Goal: Task Accomplishment & Management: Manage account settings

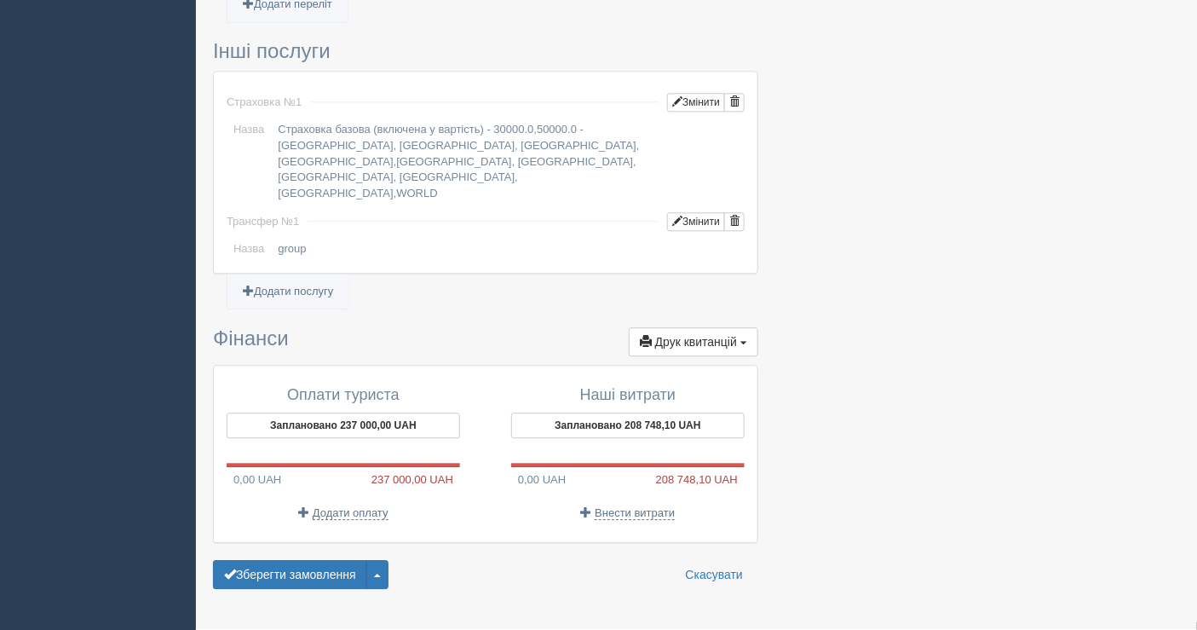
scroll to position [1327, 0]
click at [303, 560] on button "Зберегти замовлення" at bounding box center [290, 574] width 154 height 29
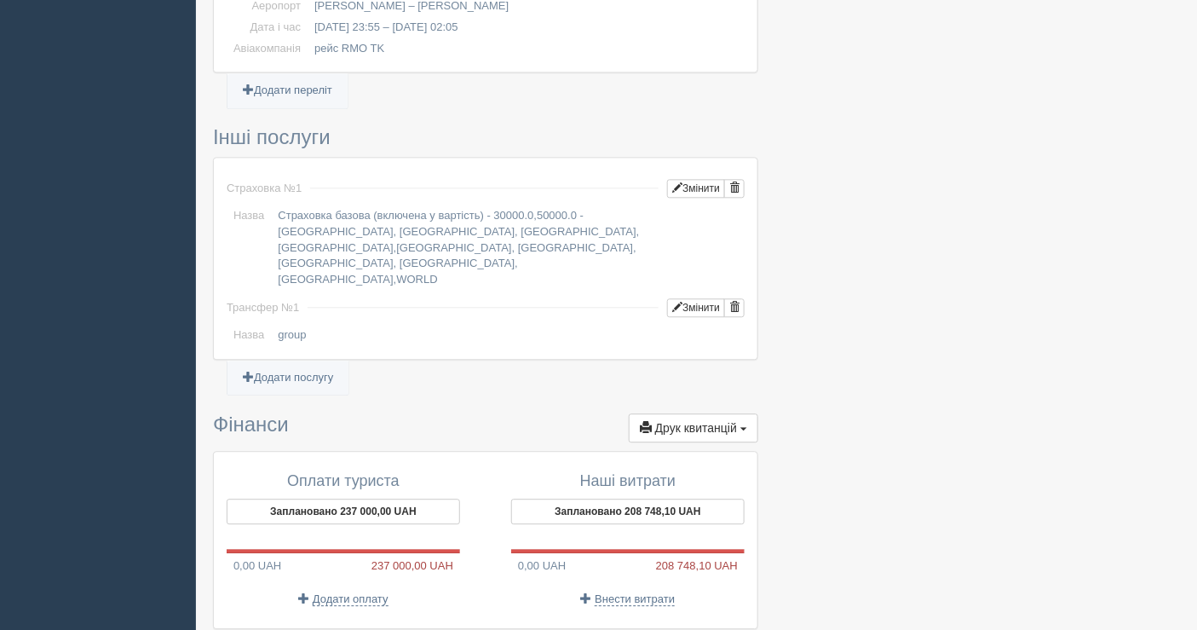
scroll to position [1327, 0]
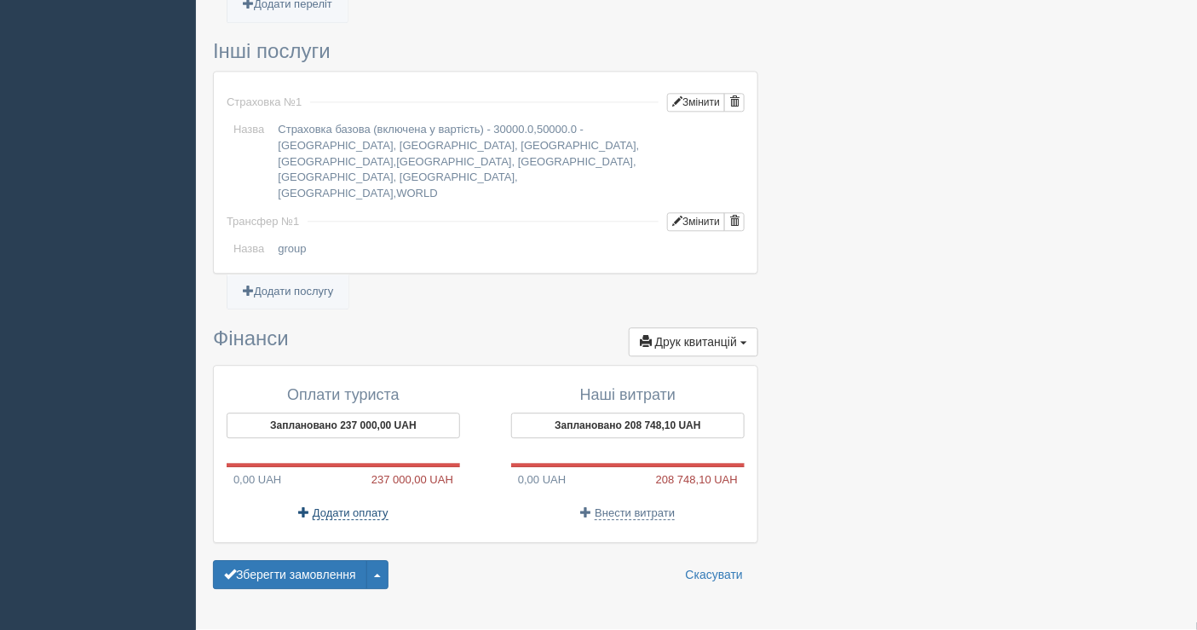
click at [371, 506] on span "Додати оплату" at bounding box center [351, 513] width 76 height 14
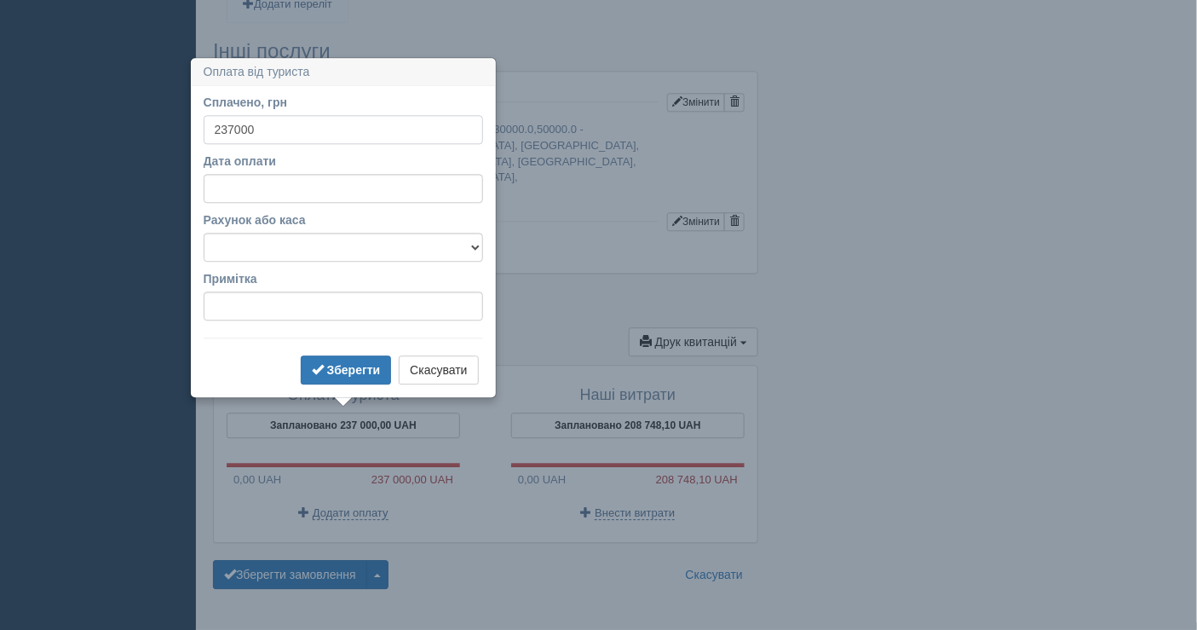
type input "237000"
click at [256, 234] on select "Банківський рахунок Готівкова каса" at bounding box center [343, 247] width 279 height 29
select select "1597"
click at [204, 233] on select "Банківський рахунок Готівкова каса" at bounding box center [343, 247] width 279 height 29
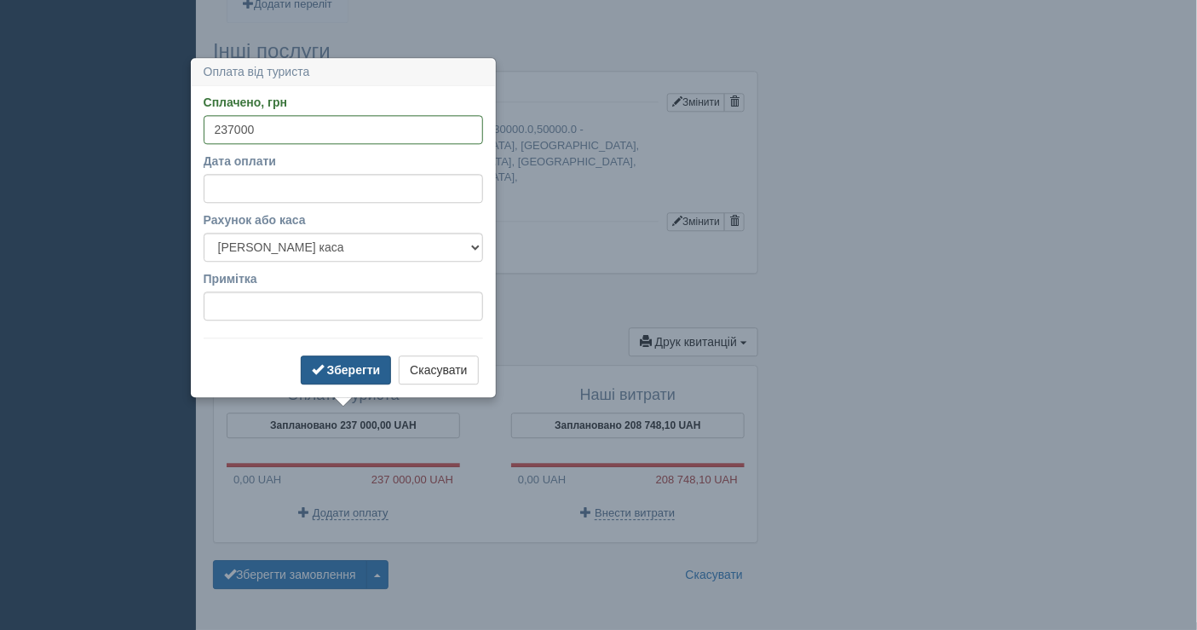
click at [347, 371] on b "Зберегти" at bounding box center [354, 370] width 54 height 14
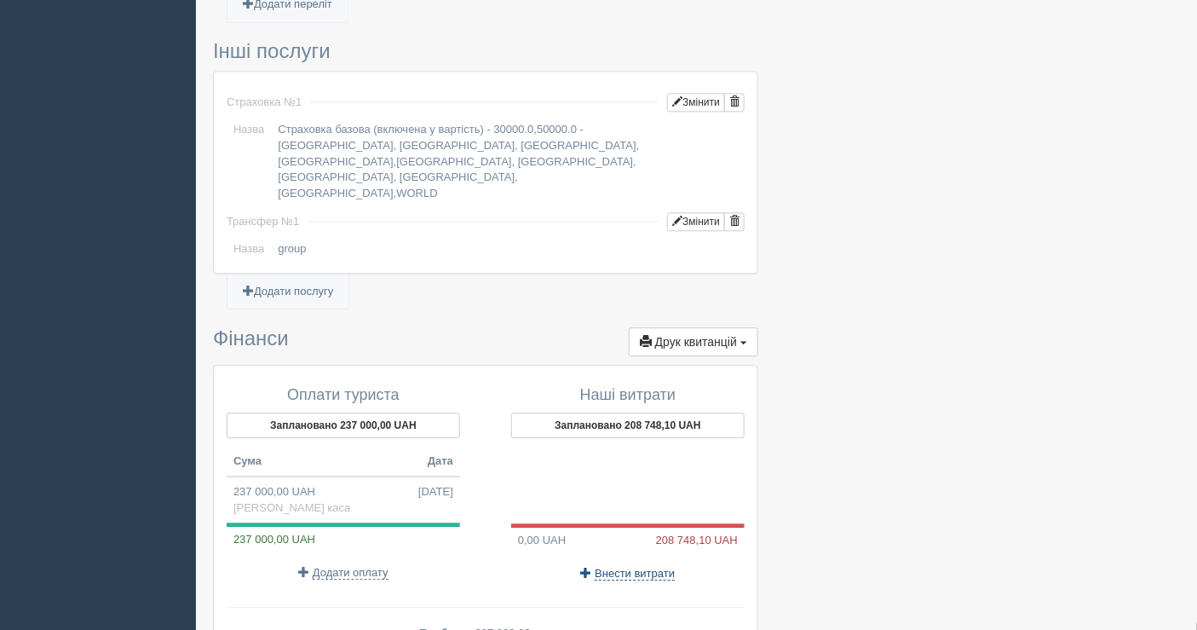
click at [636, 567] on span "Внести витрати" at bounding box center [635, 574] width 80 height 14
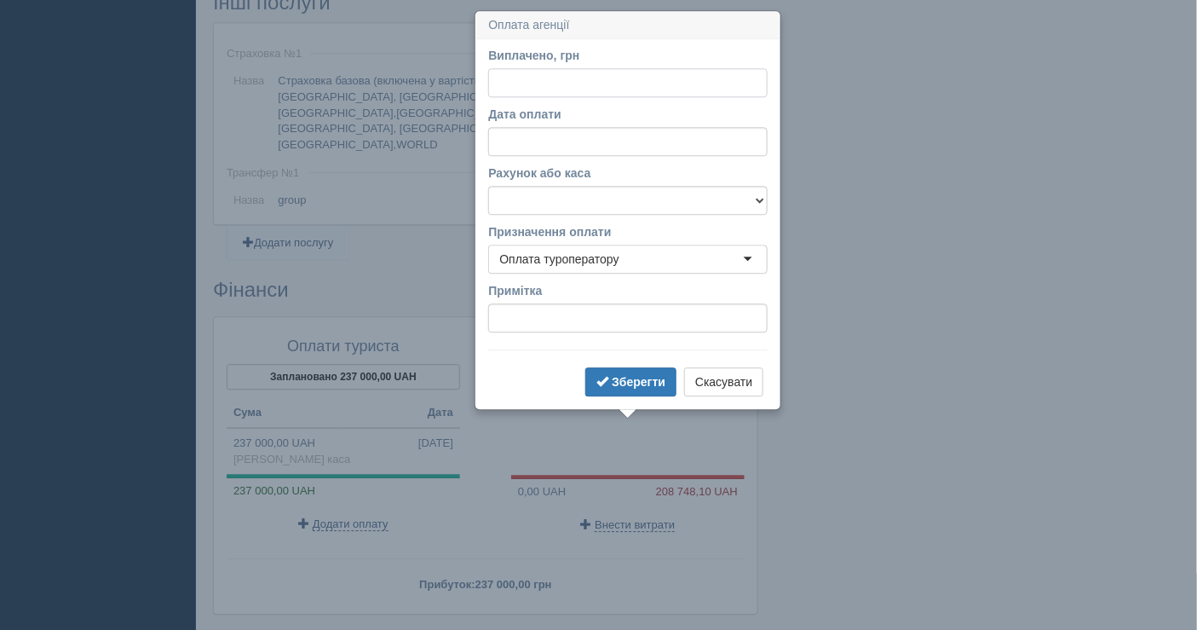
scroll to position [1386, 0]
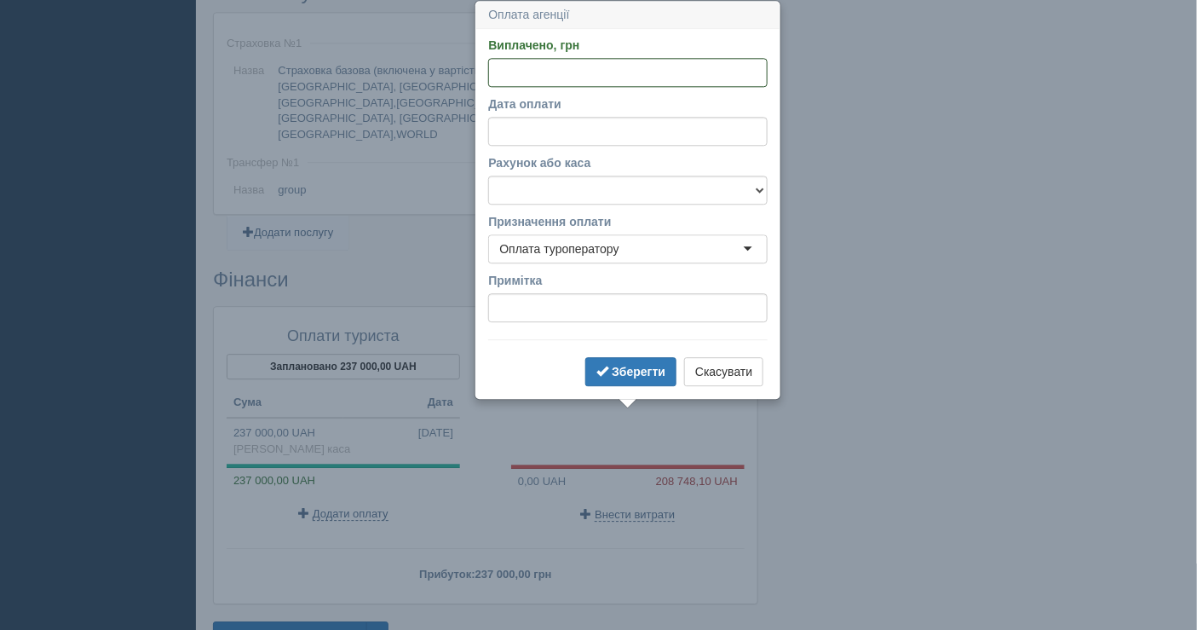
paste input "208748.1"
type input "208748.1"
click at [552, 176] on select "Банківський рахунок Готівкова каса" at bounding box center [627, 190] width 279 height 29
select select "1598"
click at [488, 176] on select "Банківський рахунок Готівкова каса" at bounding box center [627, 190] width 279 height 29
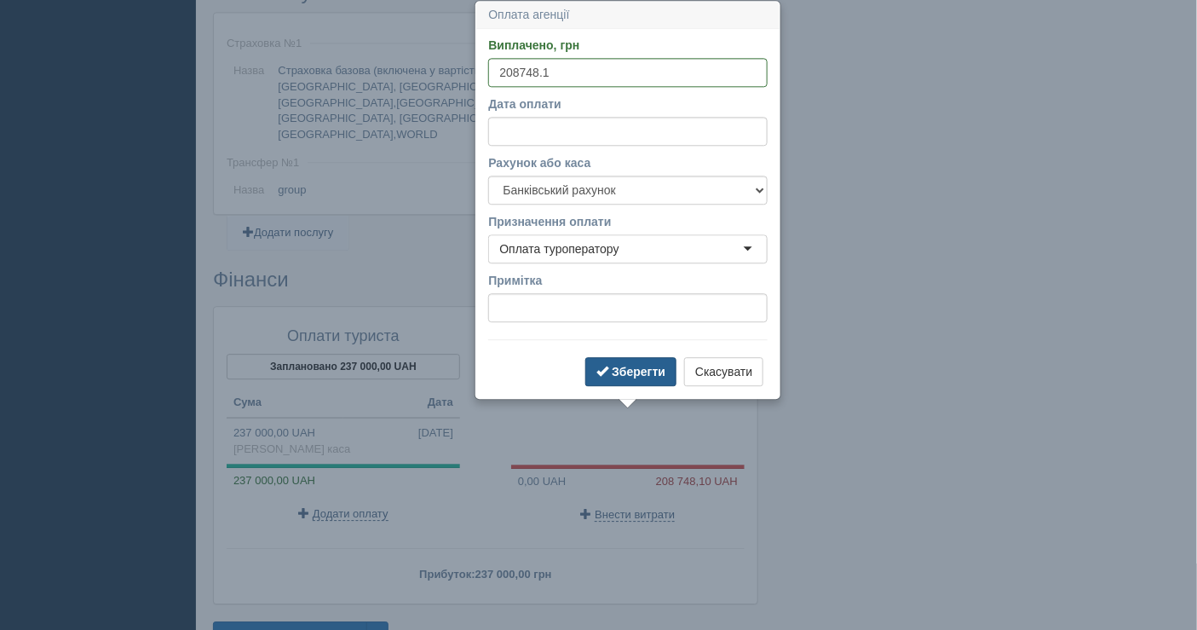
click at [624, 358] on button "Зберегти" at bounding box center [630, 371] width 91 height 29
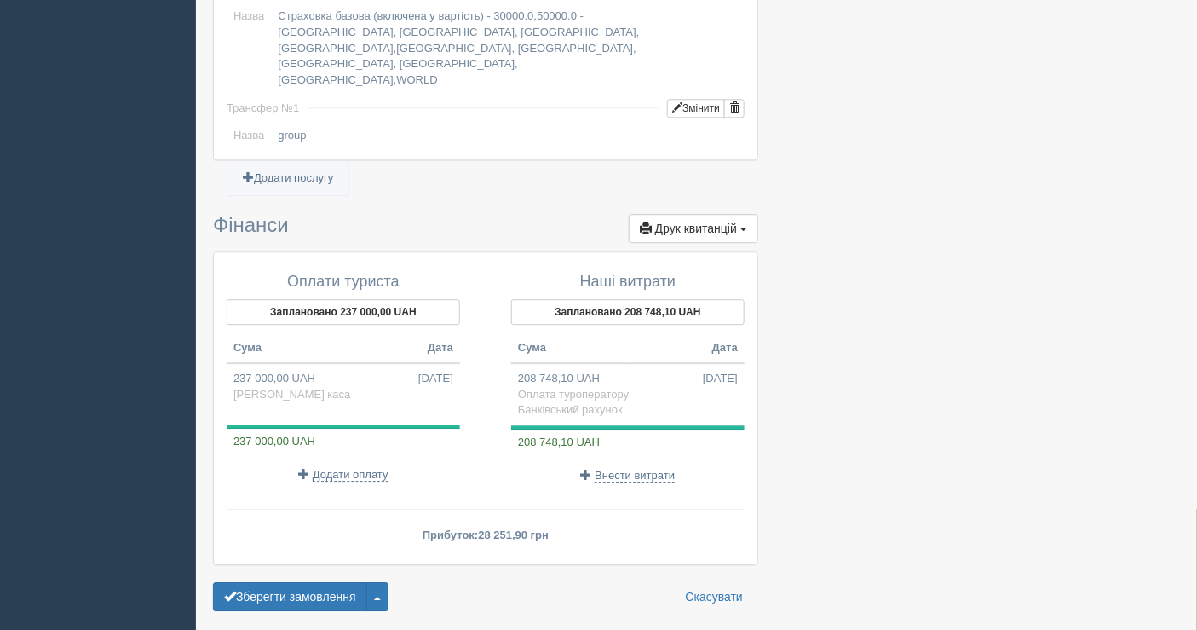
scroll to position [1463, 0]
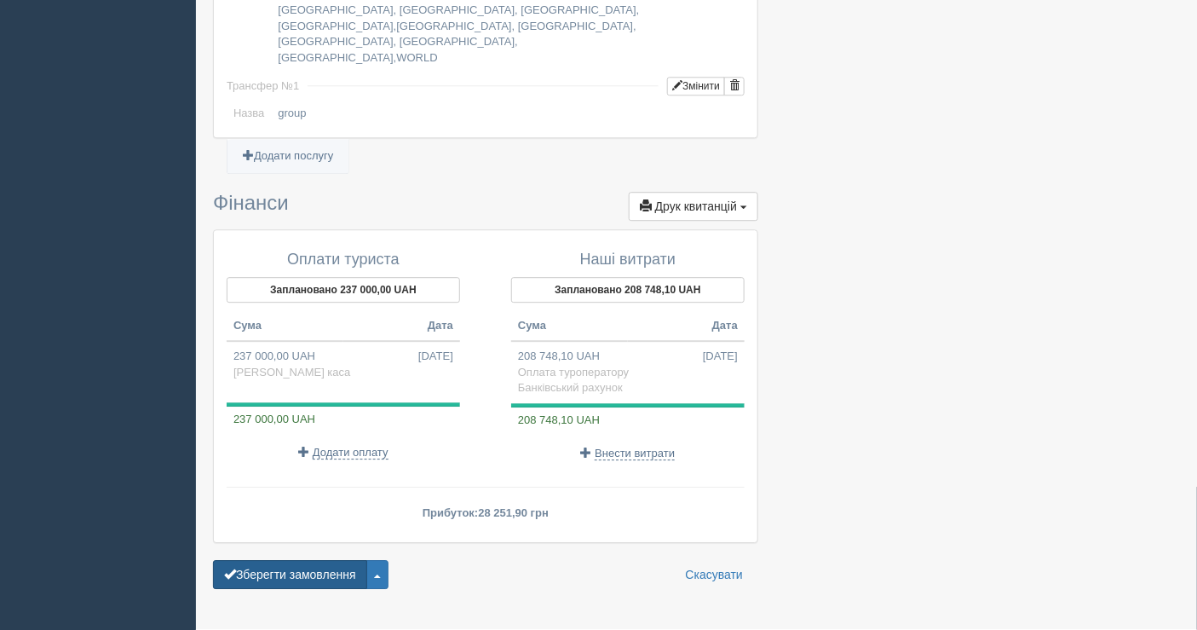
click at [288, 560] on button "Зберегти замовлення" at bounding box center [290, 574] width 154 height 29
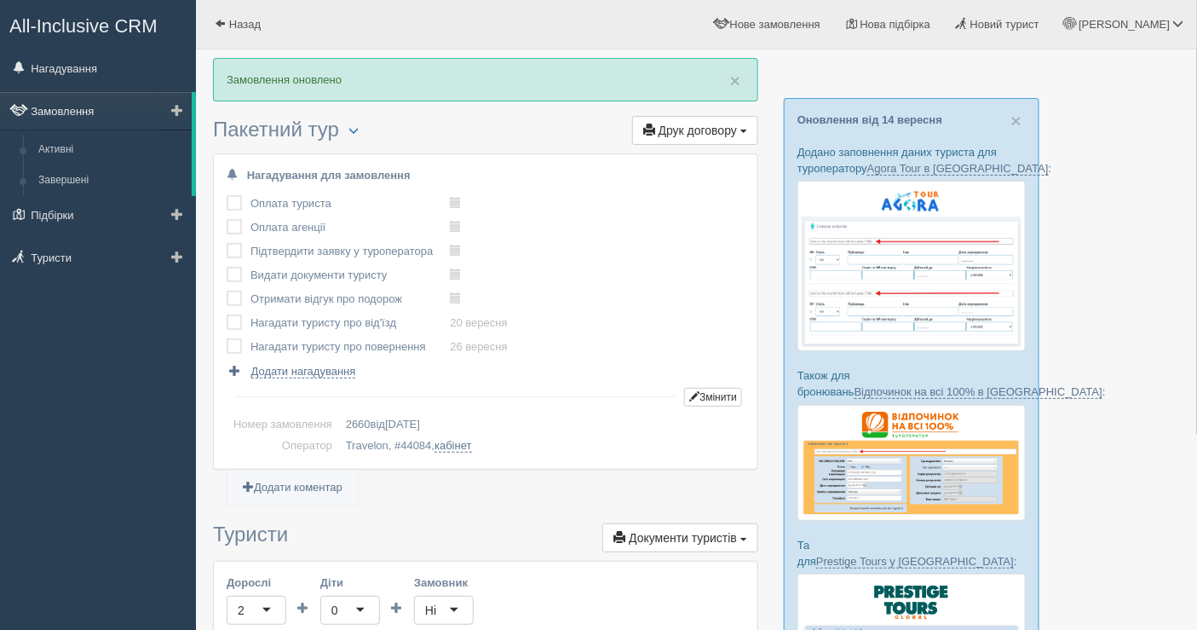
click at [86, 106] on link "Замовлення" at bounding box center [96, 110] width 192 height 37
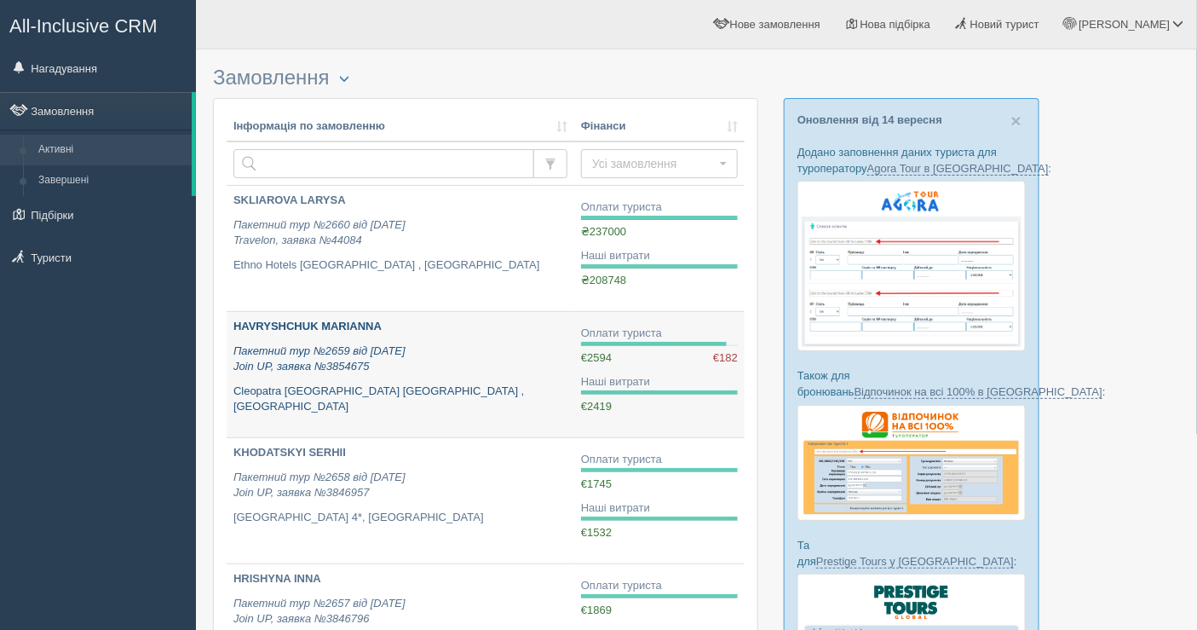
click at [476, 388] on p "Cleopatra [GEOGRAPHIC_DATA] [GEOGRAPHIC_DATA] , [GEOGRAPHIC_DATA]" at bounding box center [400, 399] width 334 height 32
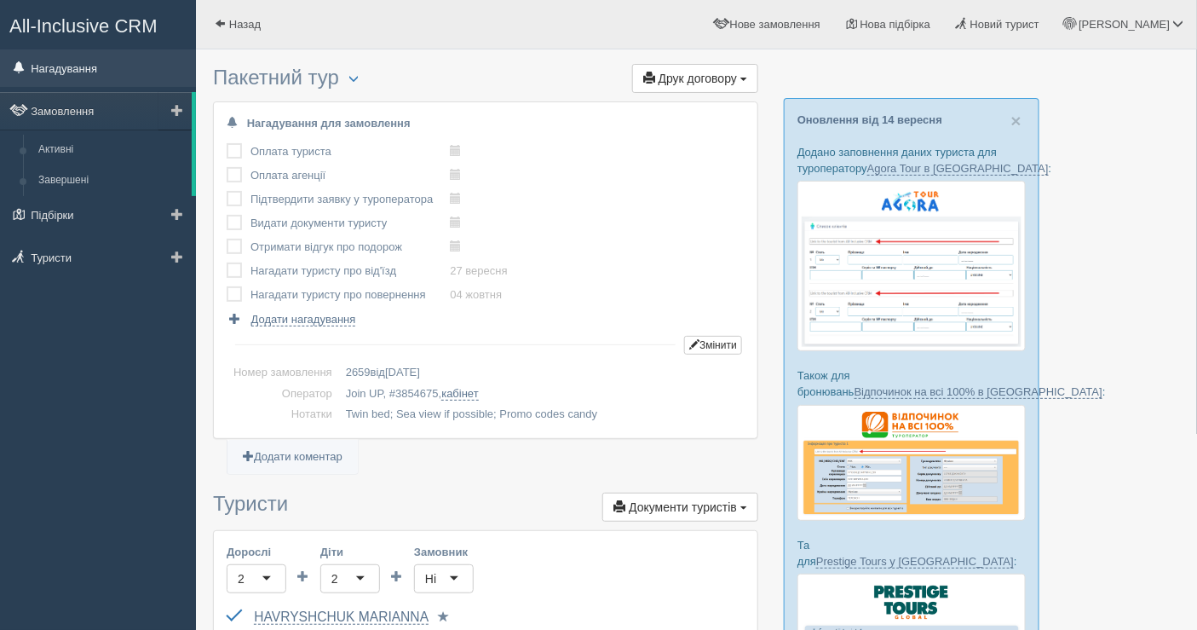
click at [0, 80] on link "Нагадування" at bounding box center [98, 67] width 196 height 37
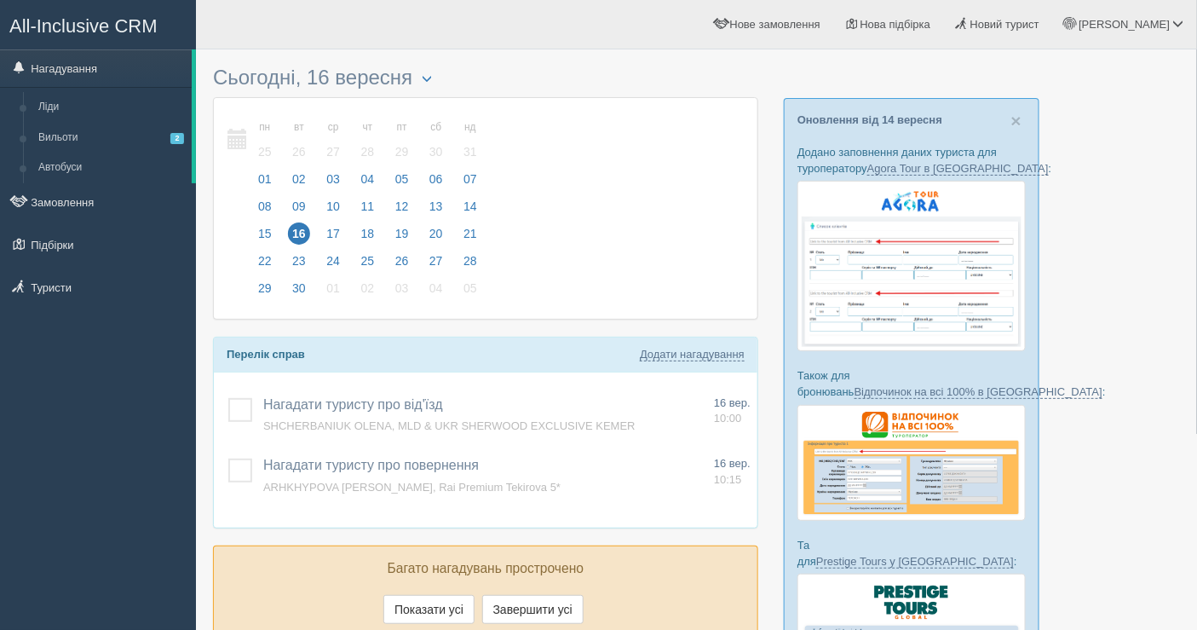
click at [1085, 303] on div at bounding box center [696, 445] width 967 height 774
click at [148, 141] on link "Вильоти 2" at bounding box center [111, 138] width 161 height 31
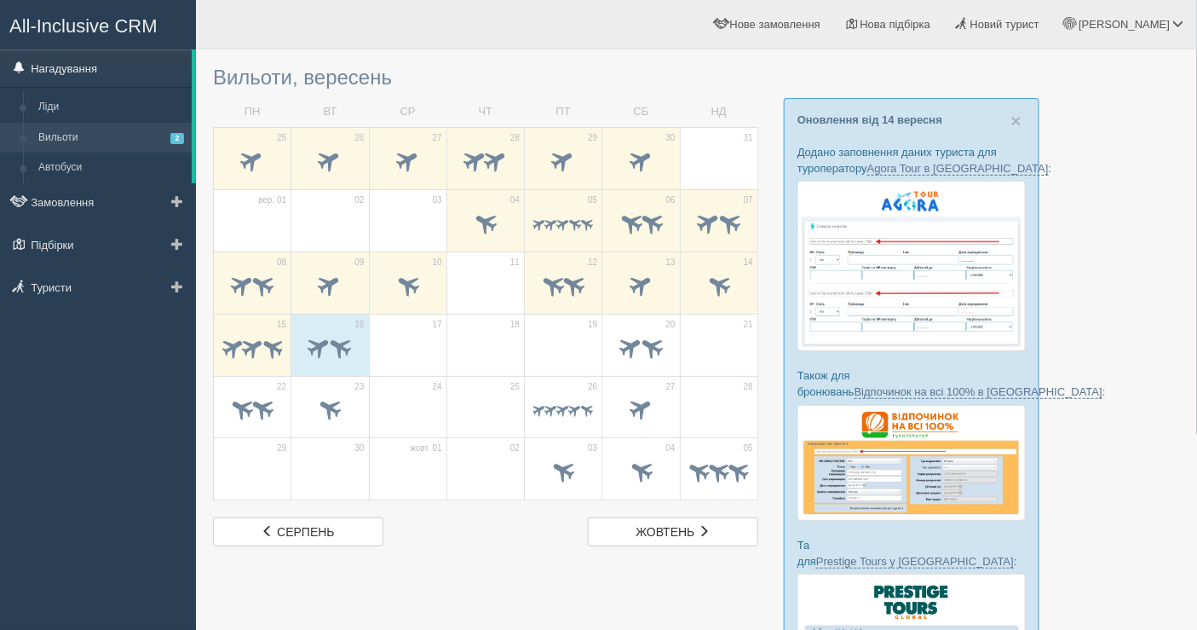
click at [123, 70] on link "Нагадування" at bounding box center [96, 67] width 192 height 37
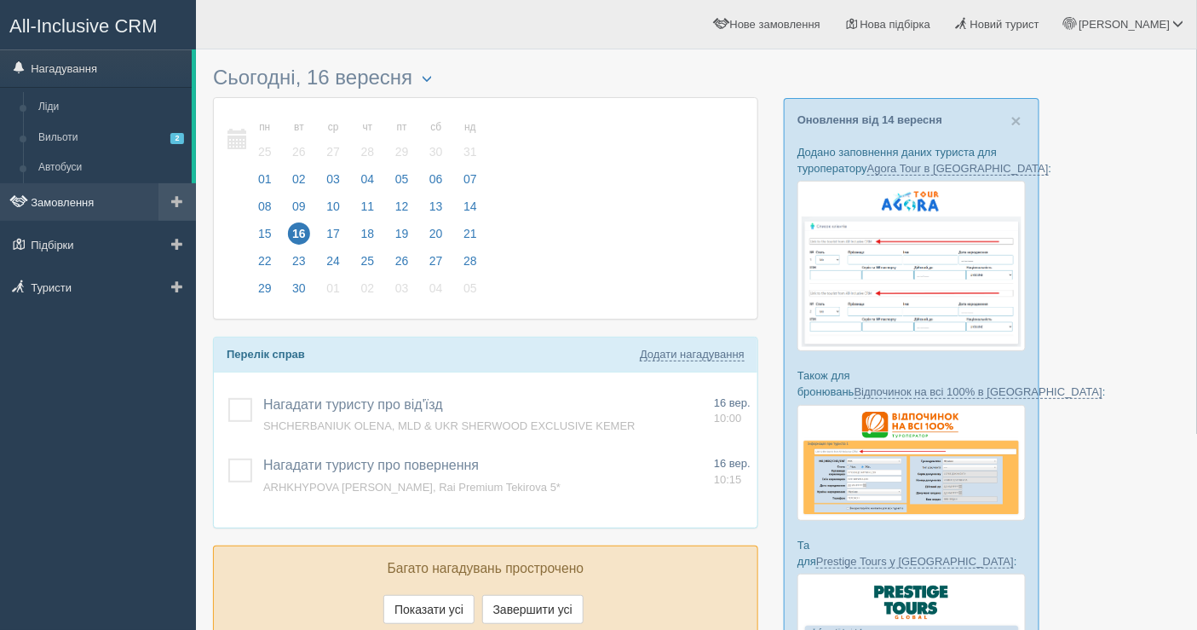
click at [72, 199] on link "Замовлення" at bounding box center [98, 201] width 196 height 37
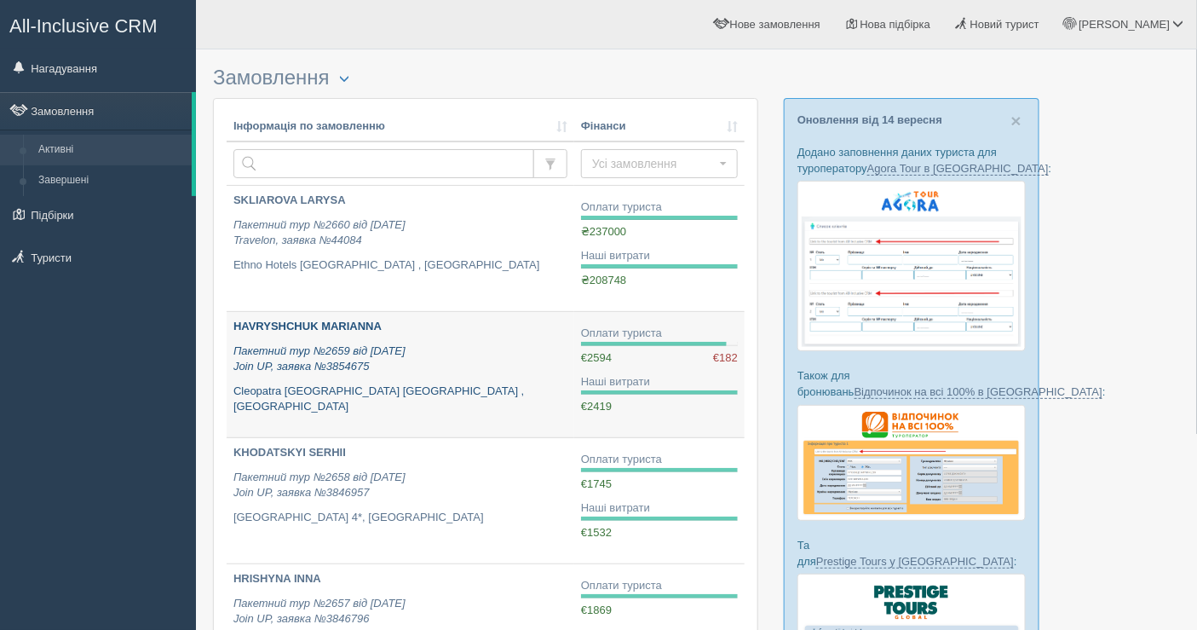
click at [452, 383] on p "Cleopatra [GEOGRAPHIC_DATA] [GEOGRAPHIC_DATA] , [GEOGRAPHIC_DATA]" at bounding box center [400, 399] width 334 height 32
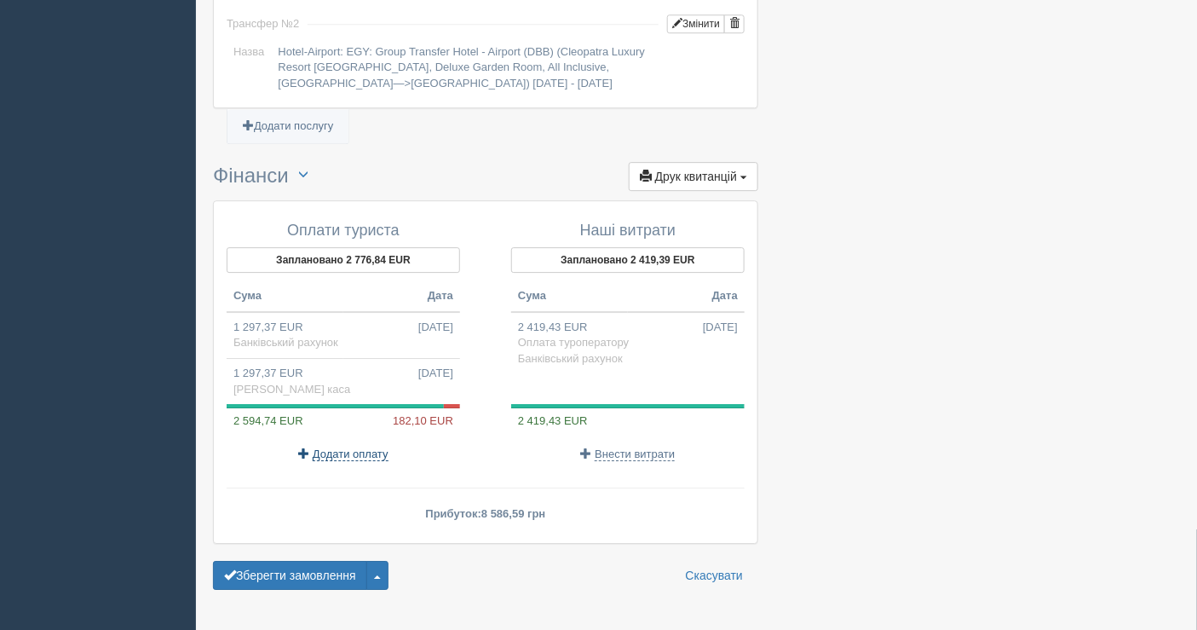
click at [351, 447] on span "Додати оплату" at bounding box center [351, 454] width 76 height 14
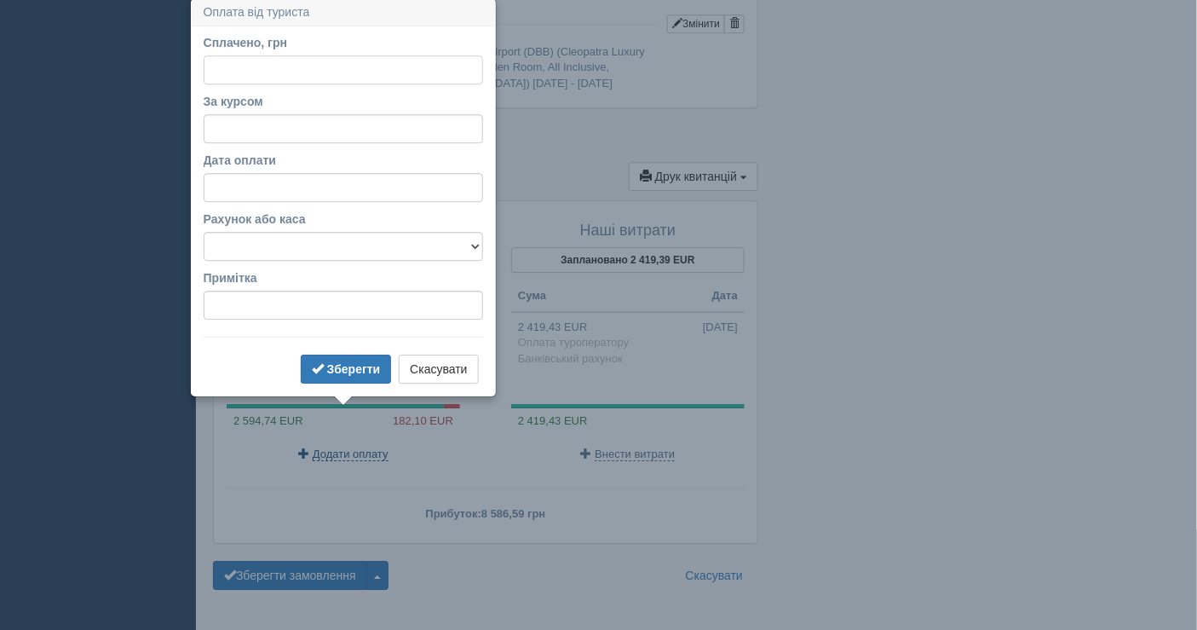
scroll to position [1633, 0]
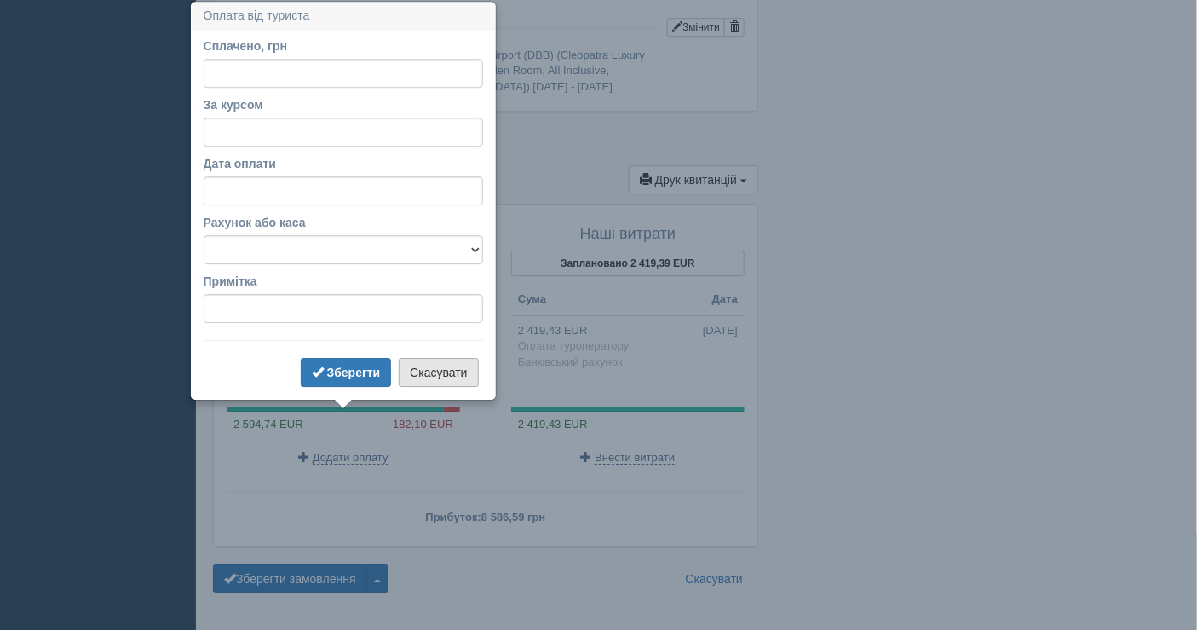
click at [452, 365] on button "Скасувати" at bounding box center [438, 372] width 79 height 29
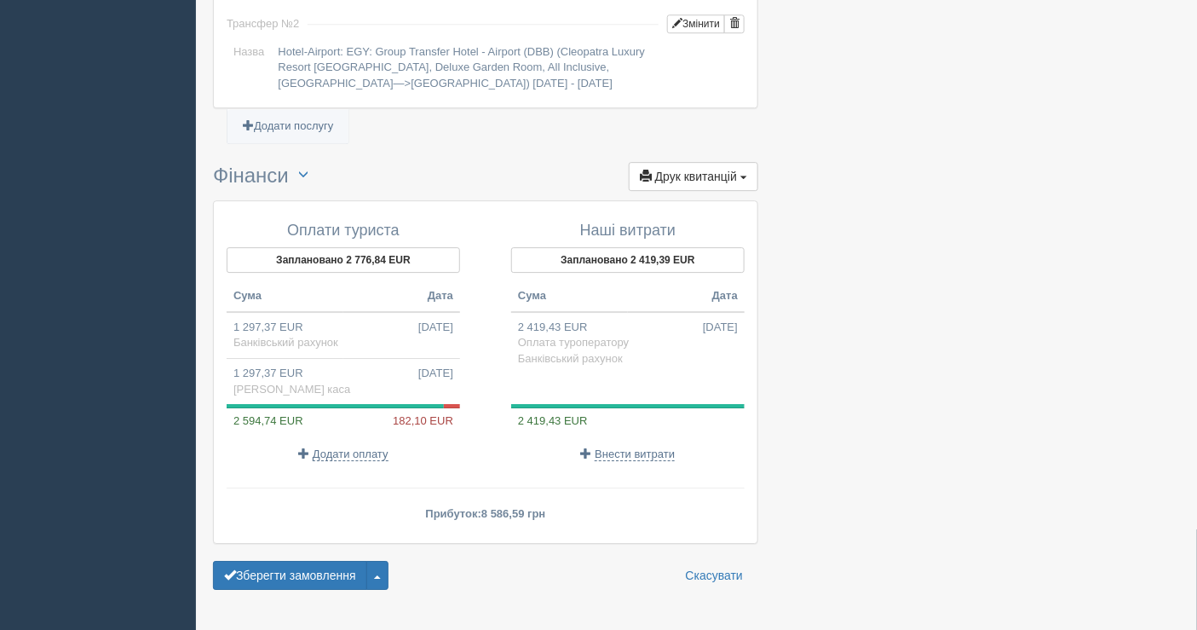
scroll to position [1637, 0]
click at [321, 447] on span "Додати оплату" at bounding box center [351, 454] width 76 height 14
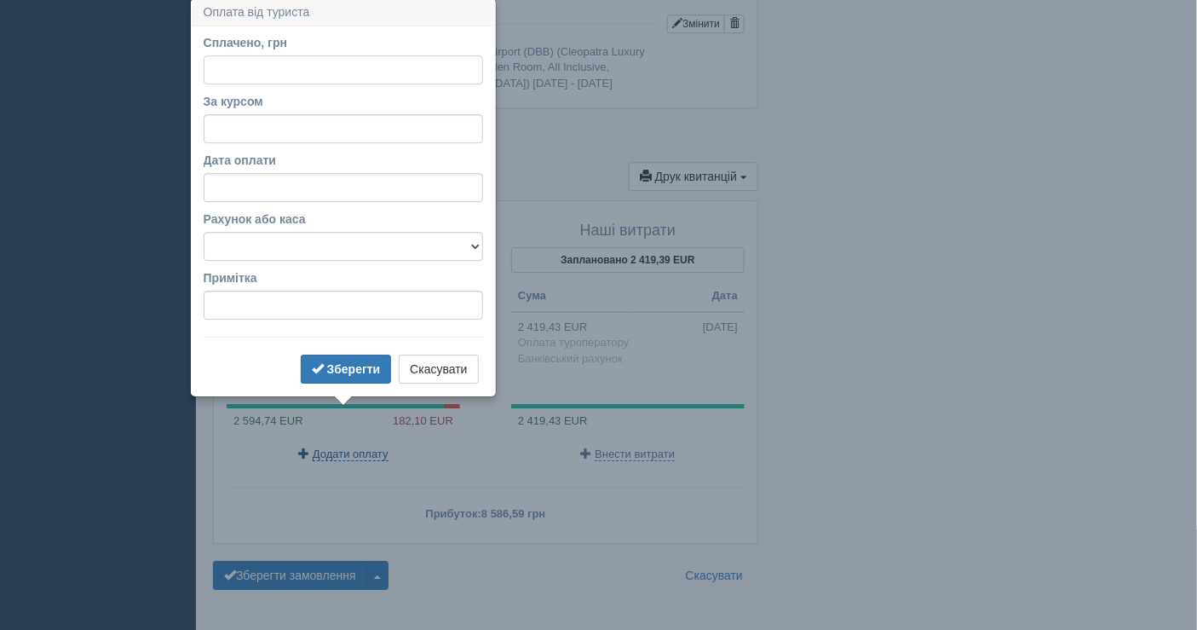
scroll to position [1633, 0]
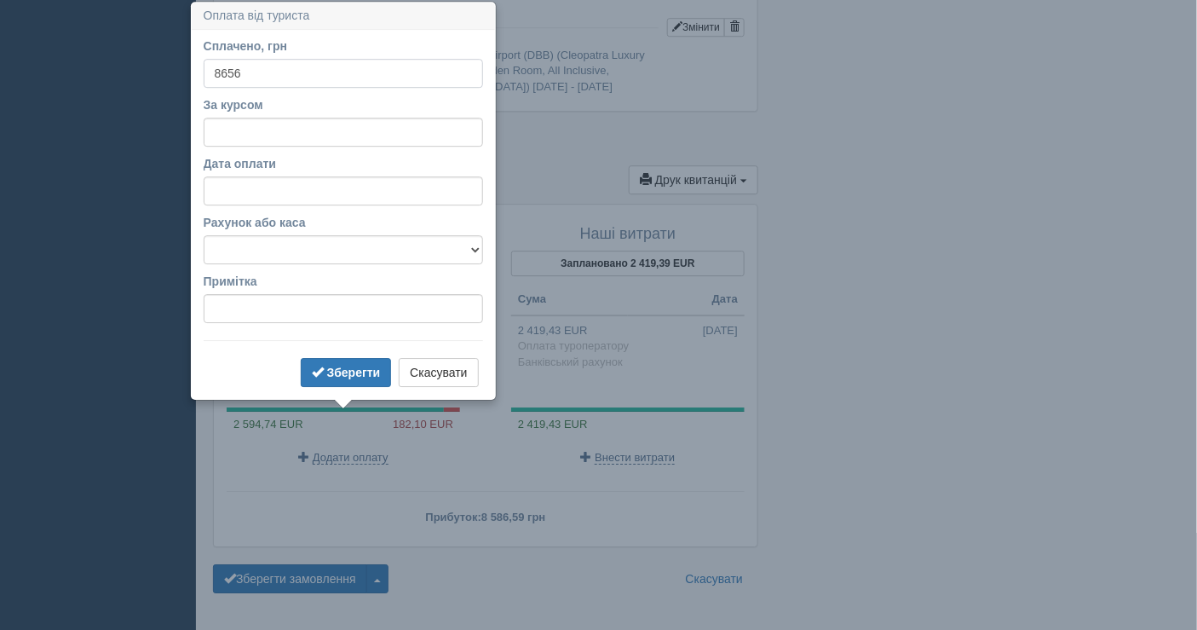
type input "8656"
click at [248, 124] on input "За курсом" at bounding box center [343, 132] width 279 height 29
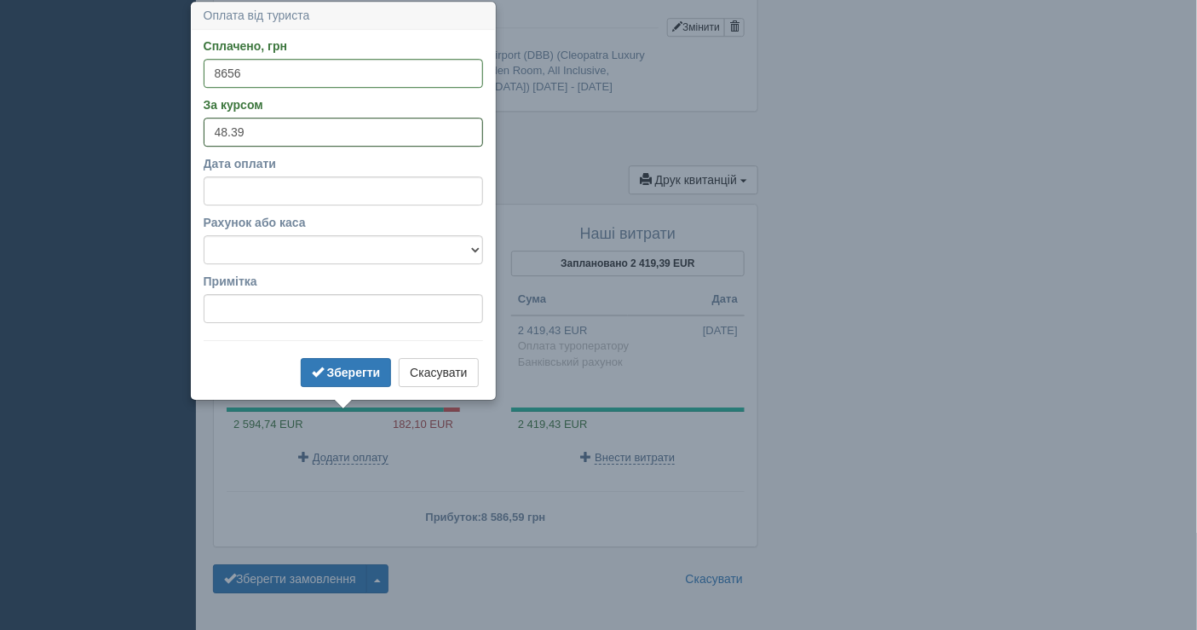
type input "48.39"
click at [305, 241] on select "Банківський рахунок Готівкова каса" at bounding box center [343, 249] width 279 height 29
select select "1598"
click at [204, 235] on select "Банківський рахунок Готівкова каса" at bounding box center [343, 249] width 279 height 29
click at [339, 371] on b "Зберегти" at bounding box center [354, 372] width 54 height 14
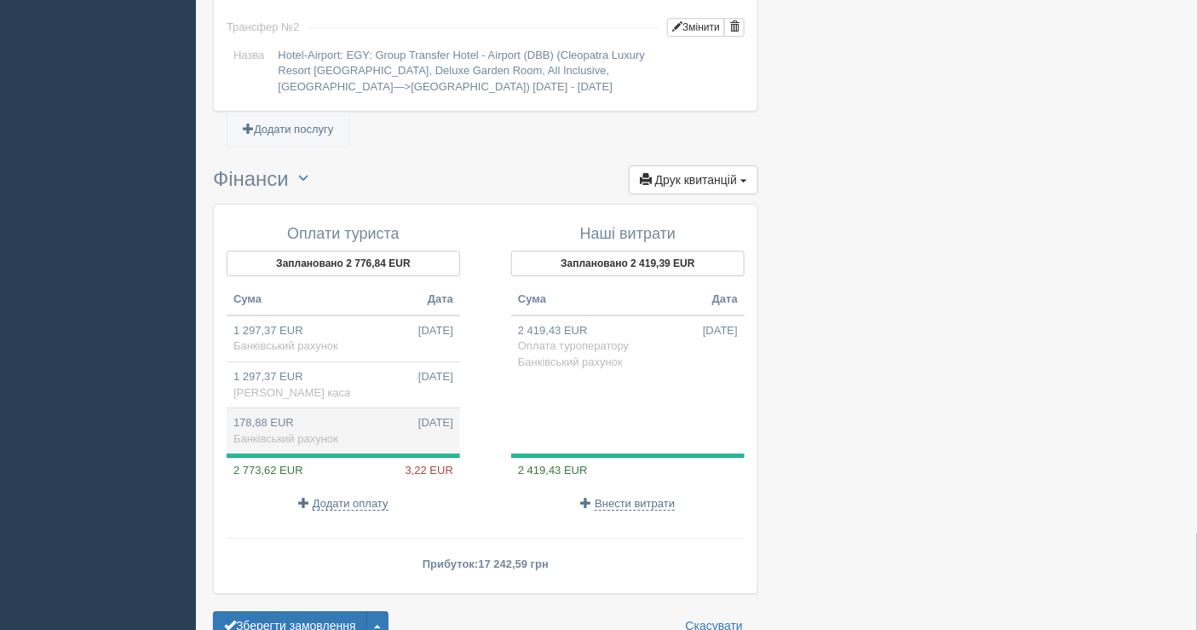
click at [337, 408] on td "178,88 EUR 16.09.2025 Банківський рахунок" at bounding box center [343, 431] width 233 height 46
type input "8656.00"
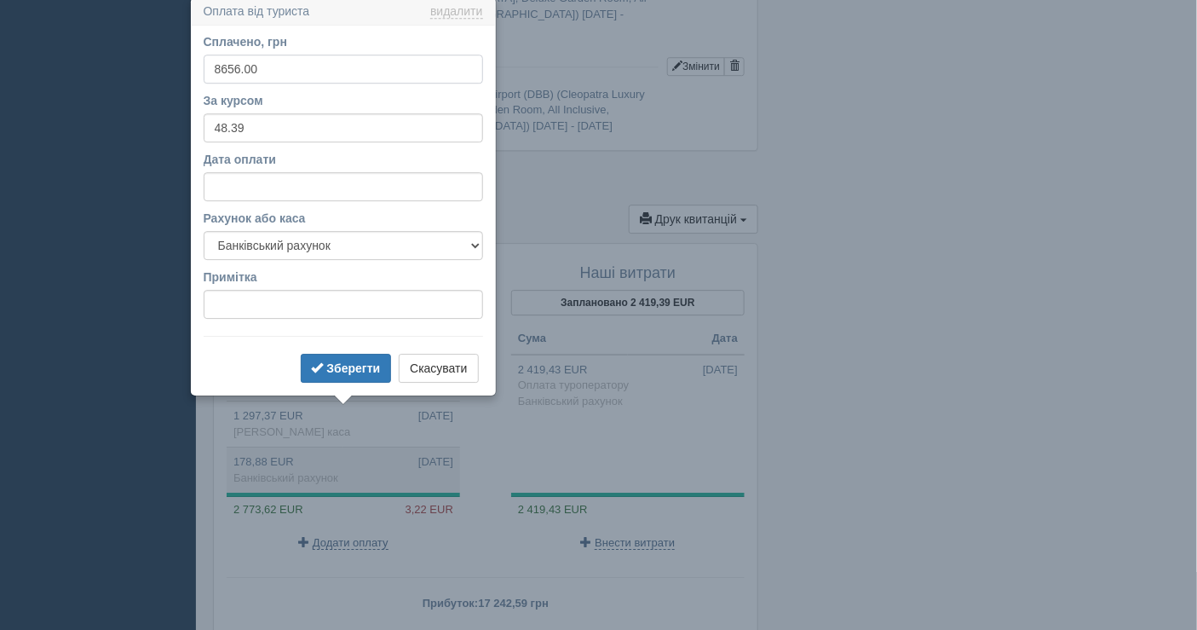
scroll to position [1591, 0]
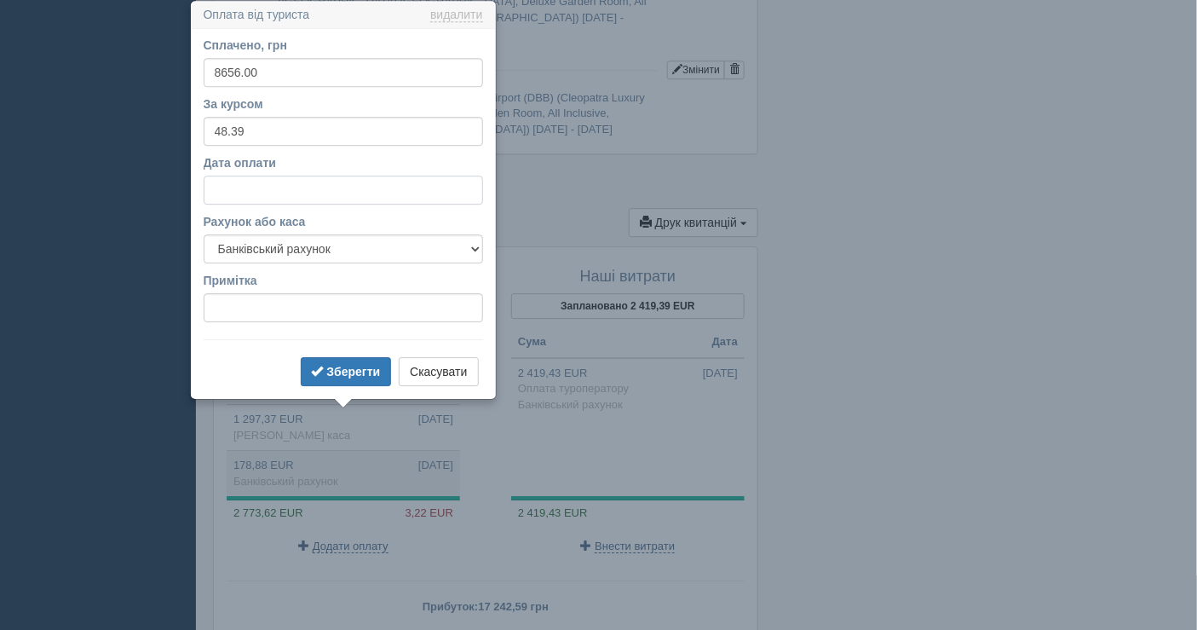
click at [268, 183] on input "Дата оплати" at bounding box center [343, 190] width 279 height 29
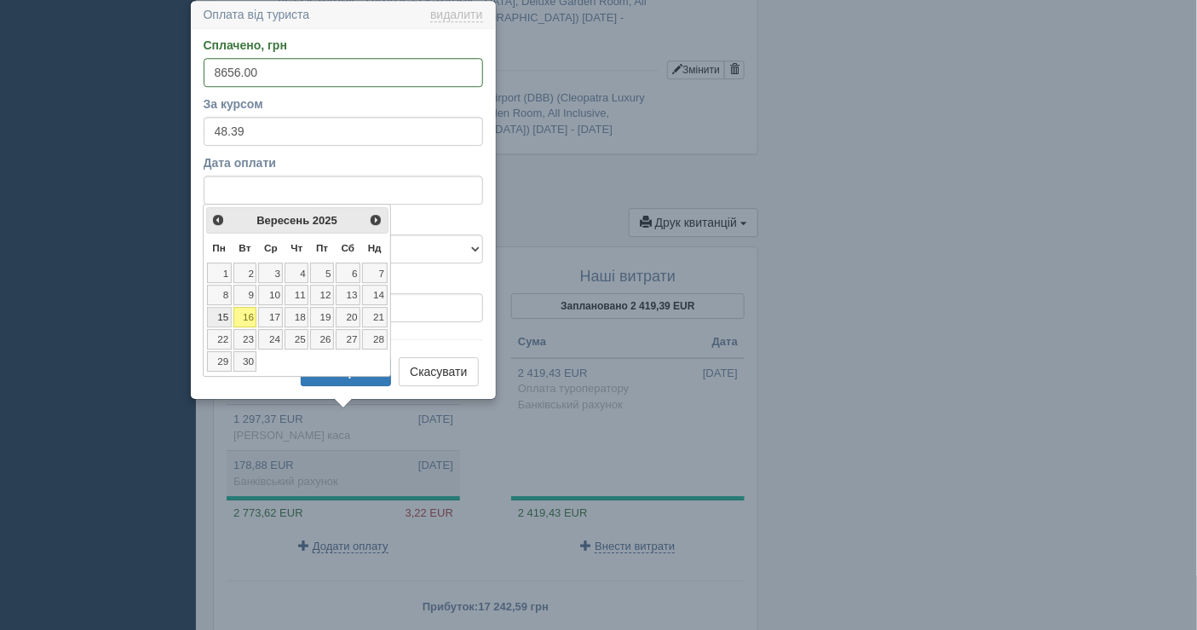
click at [218, 311] on link "15" at bounding box center [219, 317] width 25 height 20
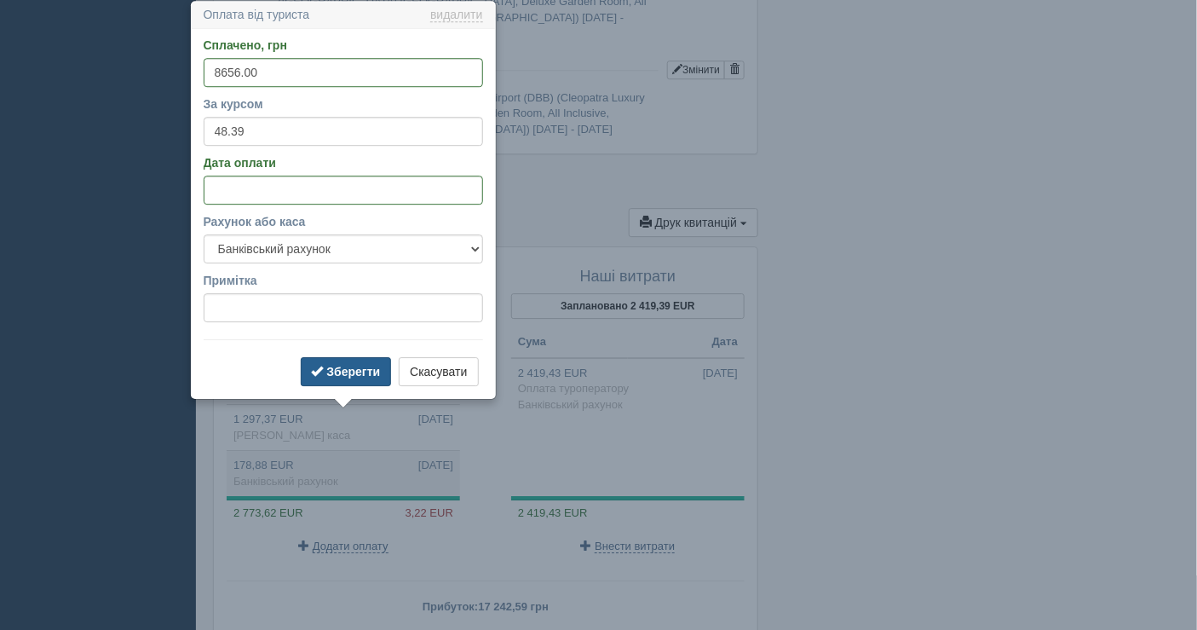
click at [334, 367] on b "Зберегти" at bounding box center [353, 372] width 54 height 14
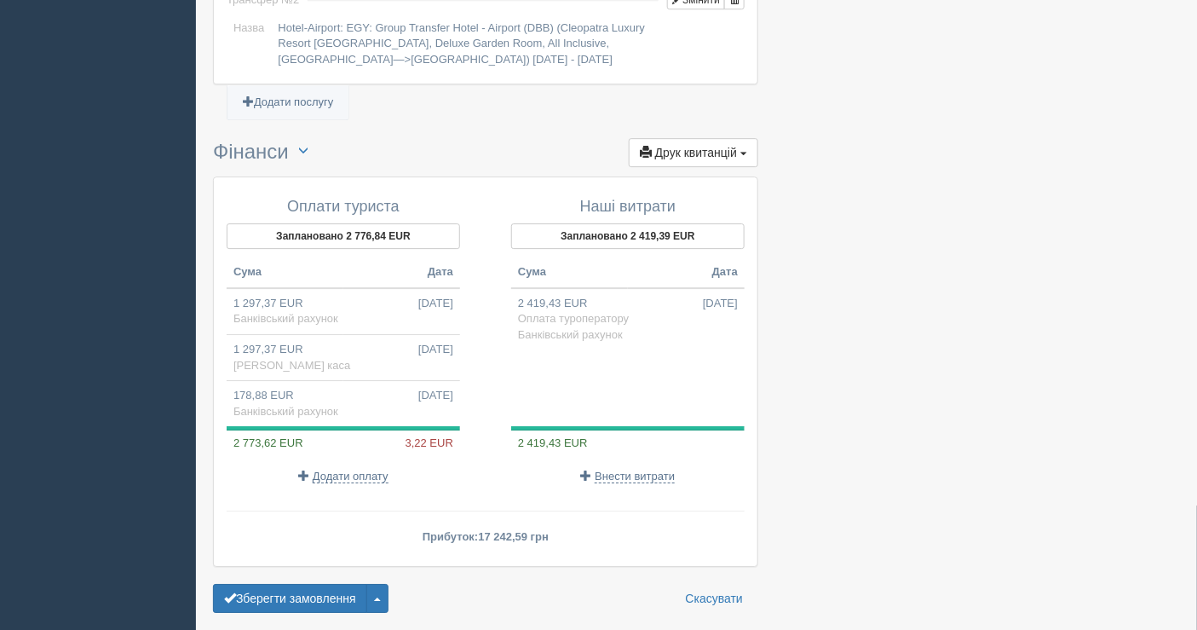
scroll to position [1683, 0]
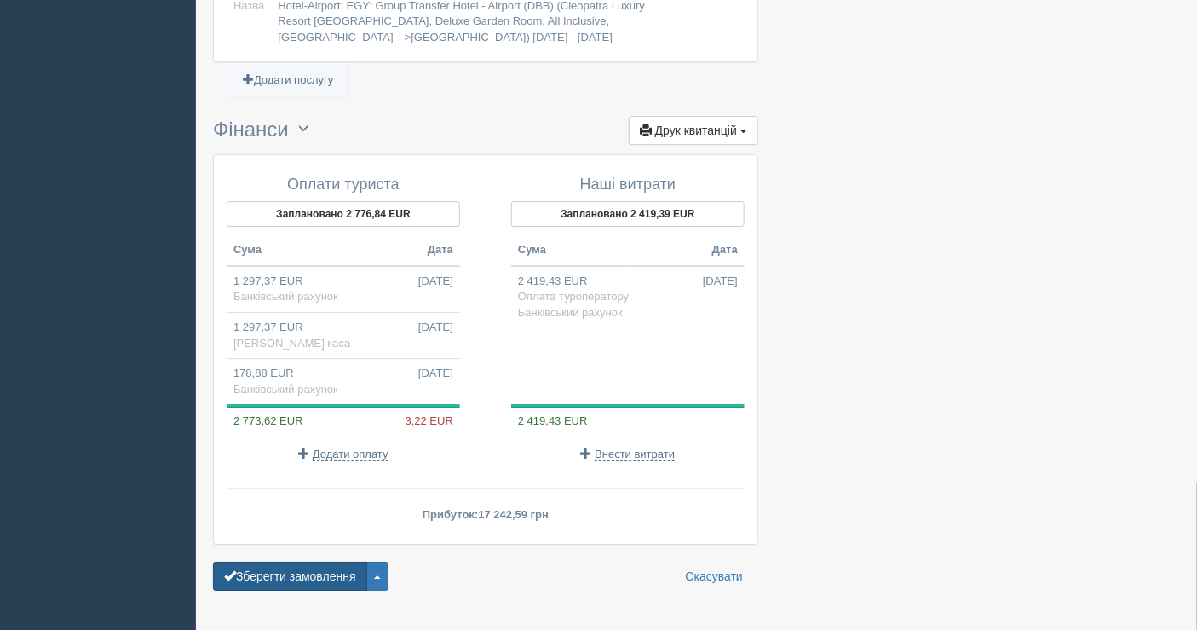
click at [321, 561] on button "Зберегти замовлення" at bounding box center [290, 575] width 154 height 29
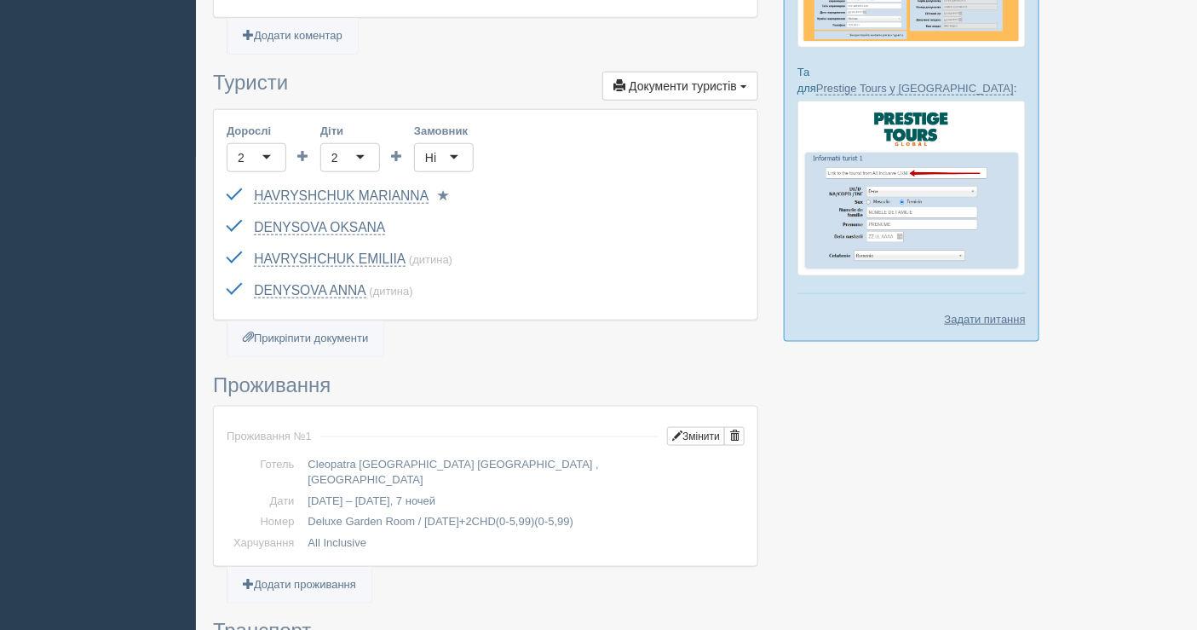
scroll to position [473, 0]
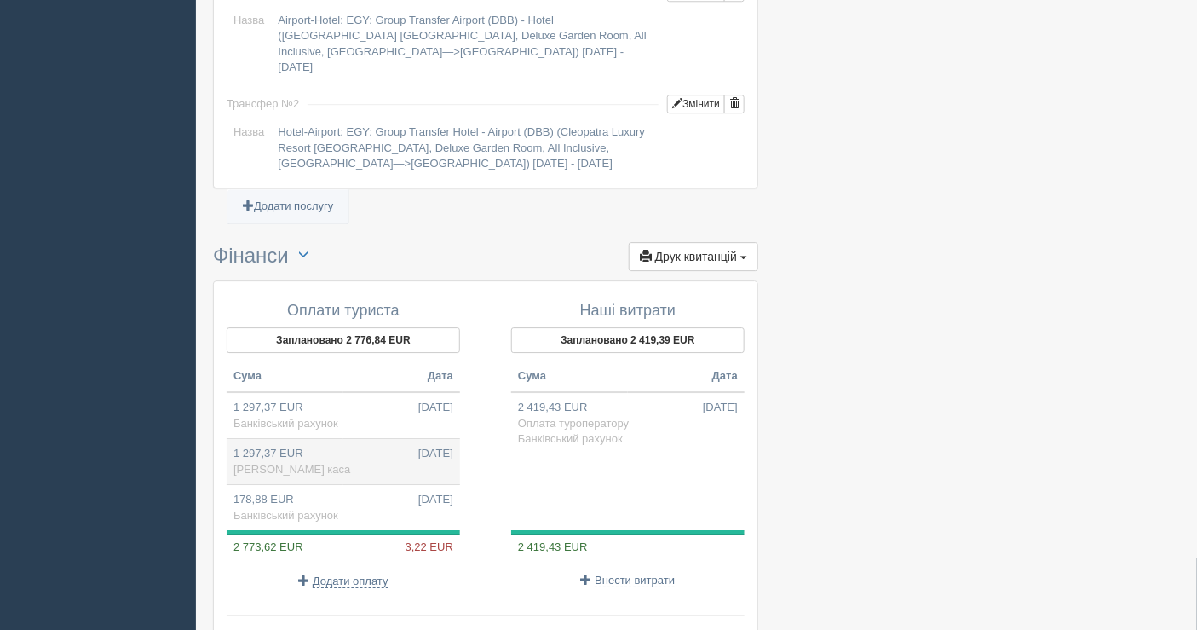
click at [342, 439] on td "1 297,37 EUR [DATE] [PERSON_NAME] каса" at bounding box center [343, 462] width 233 height 46
type input "62650.00"
type input "48.29"
select select "1597"
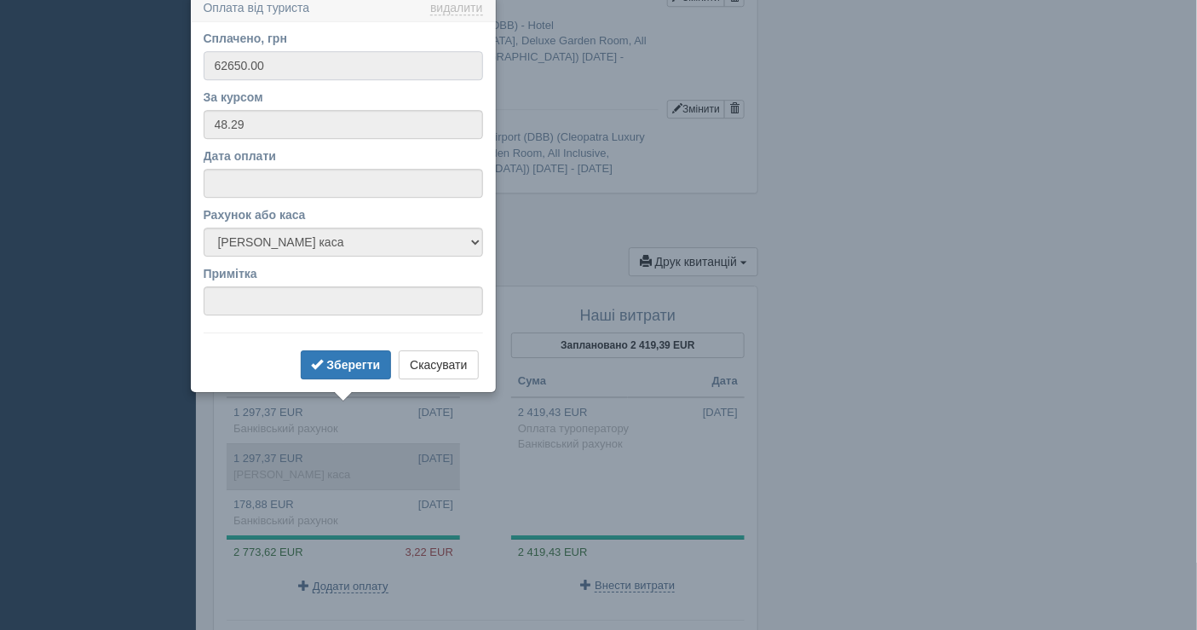
scroll to position [1596, 0]
